Goal: Transaction & Acquisition: Purchase product/service

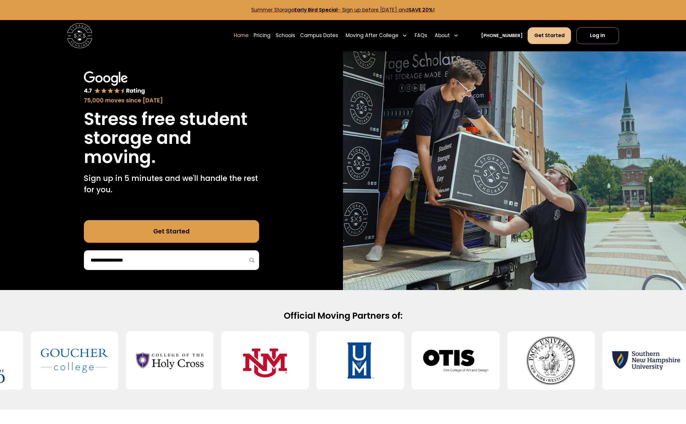
click at [558, 39] on link "Get Started" at bounding box center [549, 35] width 44 height 17
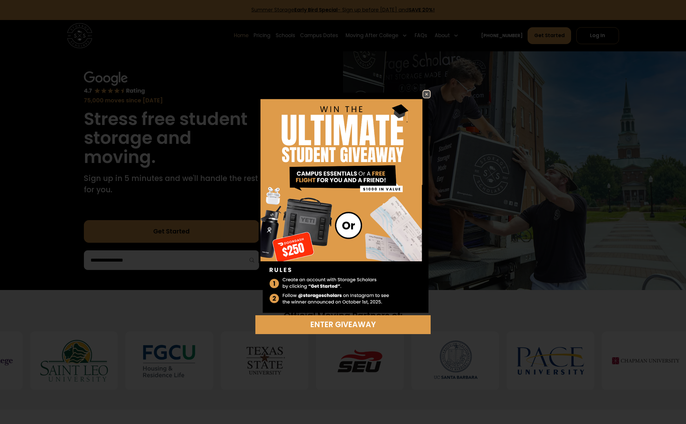
click at [425, 94] on img at bounding box center [426, 94] width 7 height 7
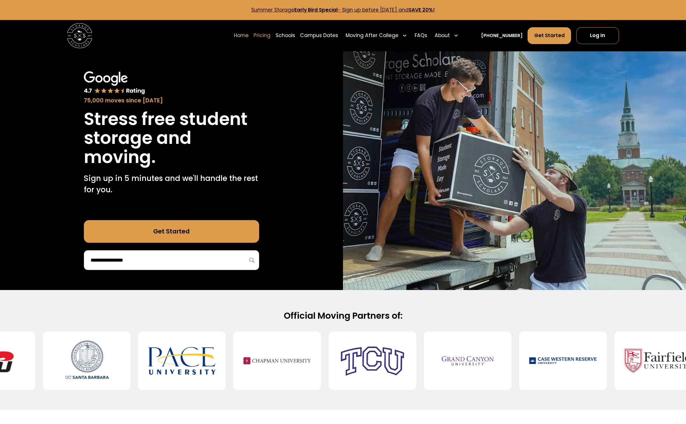
click at [270, 35] on link "Pricing" at bounding box center [261, 35] width 17 height 17
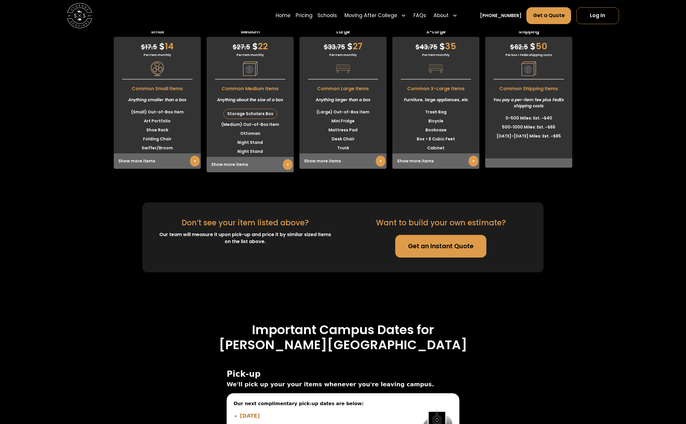
scroll to position [1606, 0]
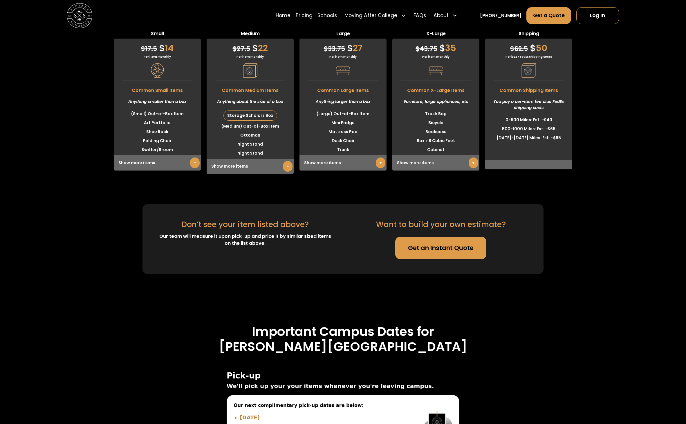
click at [451, 251] on link "Get an Instant Quote" at bounding box center [440, 248] width 91 height 23
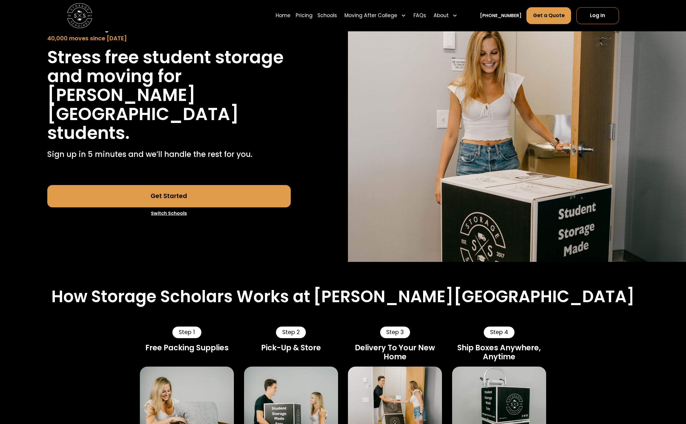
scroll to position [34, 0]
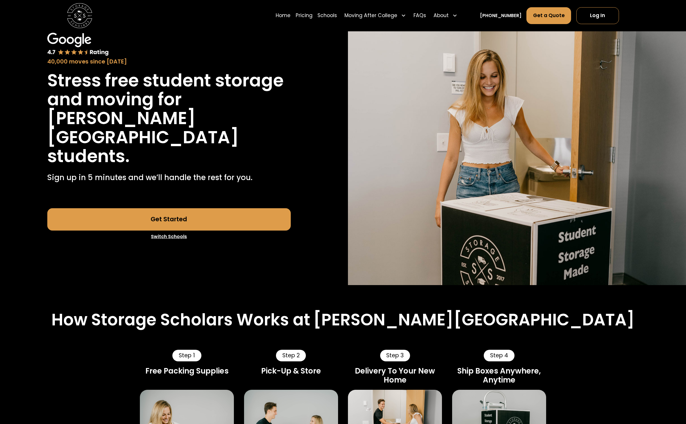
click at [256, 209] on link "Get Started" at bounding box center [168, 219] width 243 height 23
